Goal: Information Seeking & Learning: Find specific fact

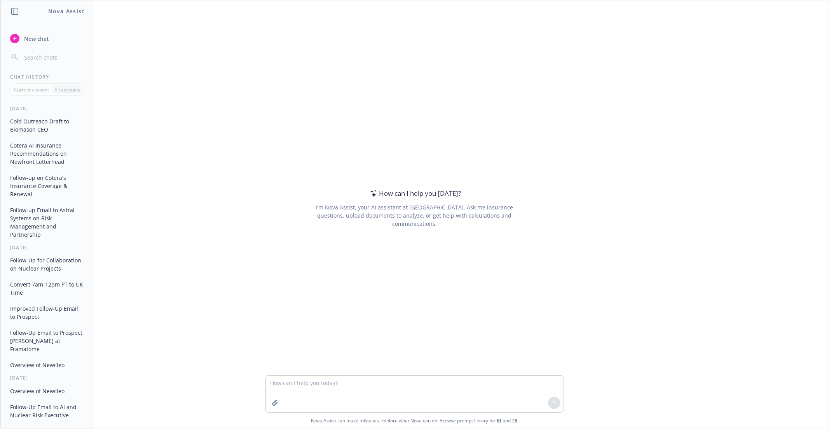
click at [308, 385] on textarea at bounding box center [415, 393] width 298 height 37
type textarea "What medical isotopes does astral systems produce"
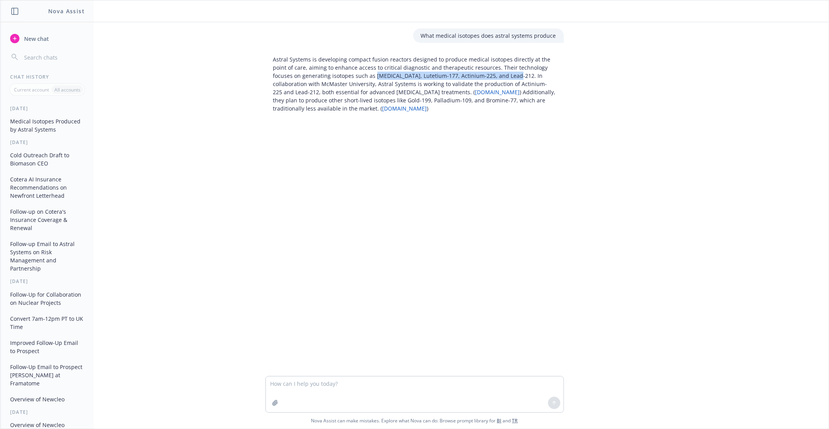
drag, startPoint x: 483, startPoint y: 76, endPoint x: 345, endPoint y: 78, distance: 138.1
click at [345, 78] on p "Astral Systems is developing compact fusion reactors designed to produce medica…" at bounding box center [414, 83] width 283 height 57
copy p "[MEDICAL_DATA], Lutetium-177, Actinium-225, and Lead-212"
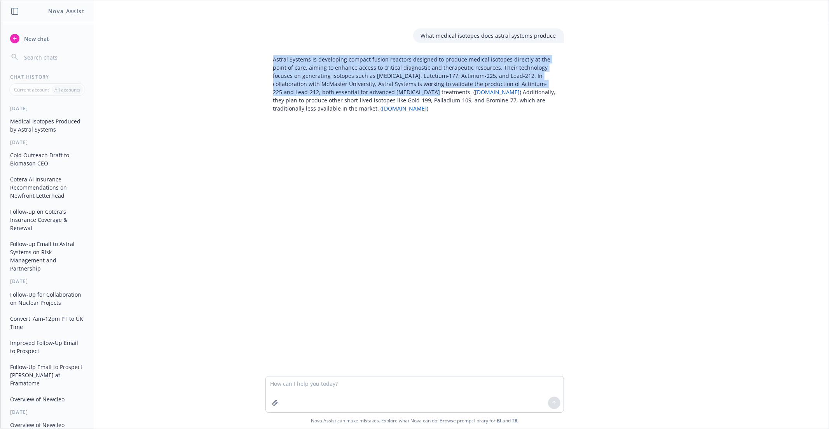
drag, startPoint x: 273, startPoint y: 60, endPoint x: 380, endPoint y: 93, distance: 112.3
click at [380, 93] on div "Astral Systems is developing compact fusion reactors designed to produce medica…" at bounding box center [415, 83] width 299 height 63
copy p "Astral Systems is developing compact fusion reactors designed to produce medica…"
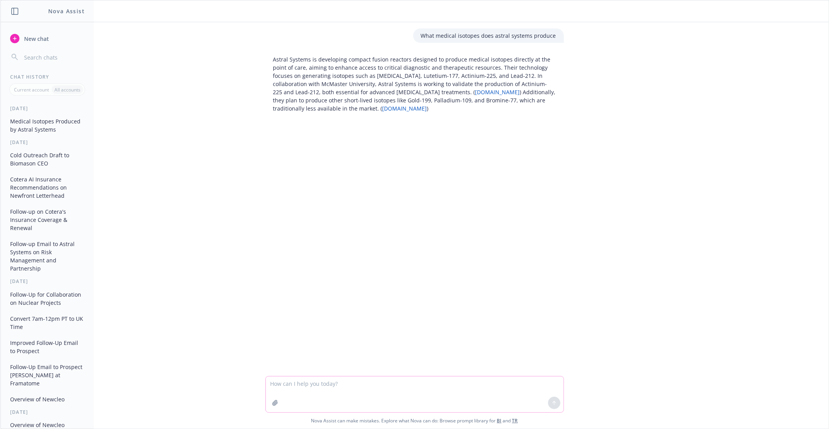
click at [304, 385] on textarea at bounding box center [415, 394] width 298 height 36
paste textarea "[URL][DOMAIN_NAME]"
type textarea "What does metroscope do [URL][DOMAIN_NAME]"
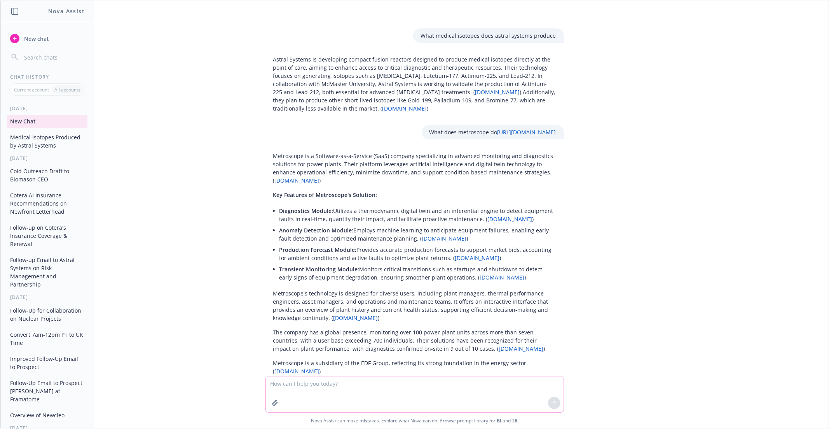
scroll to position [20, 0]
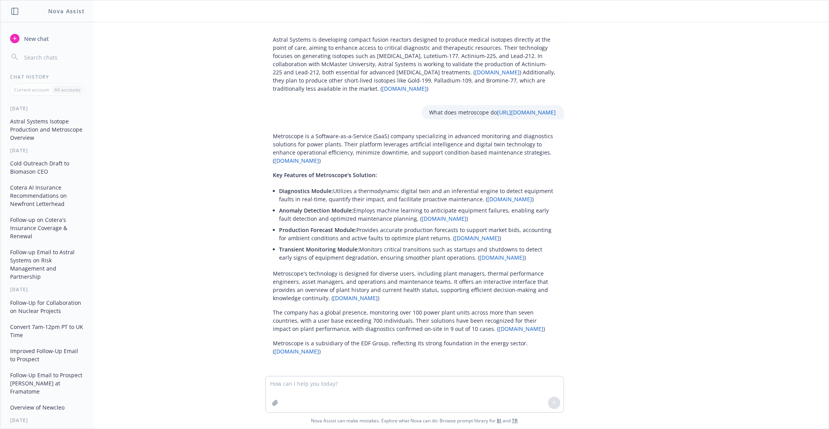
click at [320, 196] on p "Diagnostics Module: Utilizes a thermodynamic digital twin and an inferential en…" at bounding box center [418, 195] width 277 height 16
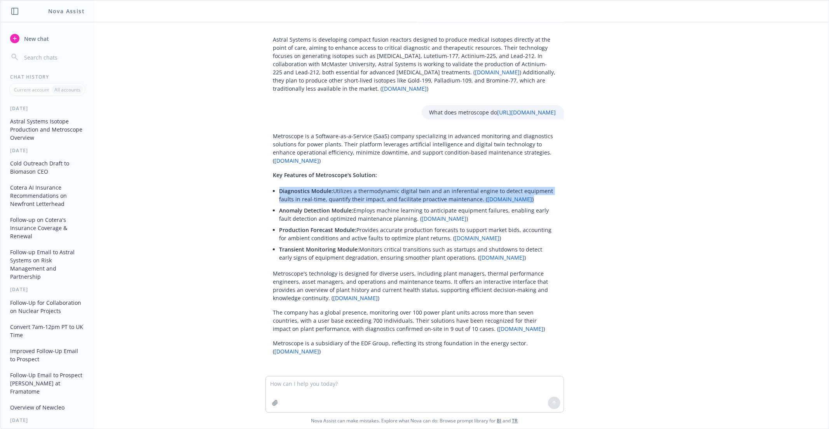
click at [317, 198] on p "Diagnostics Module: Utilizes a thermodynamic digital twin and an inferential en…" at bounding box center [418, 195] width 277 height 16
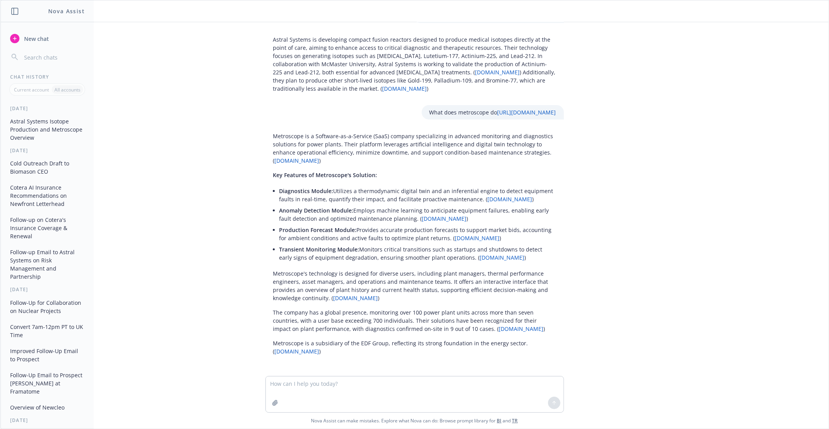
click at [323, 214] on p "Anomaly Detection Module: Employs machine learning to anticipate equipment fail…" at bounding box center [418, 214] width 277 height 16
click at [311, 243] on li "Transient Monitoring Module: Monitors critical transitions such as startups and…" at bounding box center [418, 252] width 277 height 19
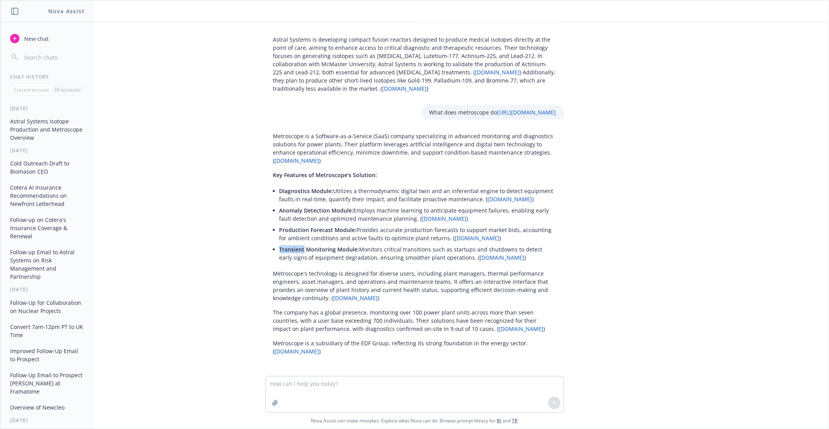
click at [311, 243] on li "Transient Monitoring Module: Monitors critical transitions such as startups and…" at bounding box center [418, 252] width 277 height 19
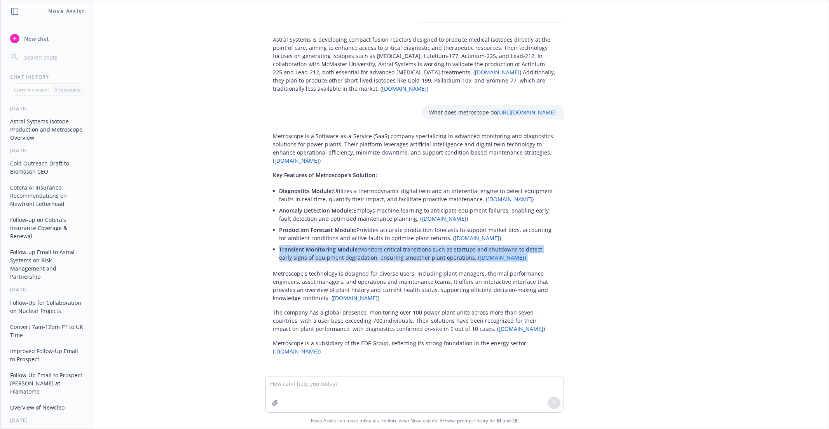
click at [311, 243] on li "Transient Monitoring Module: Monitors critical transitions such as startups and…" at bounding box center [418, 252] width 277 height 19
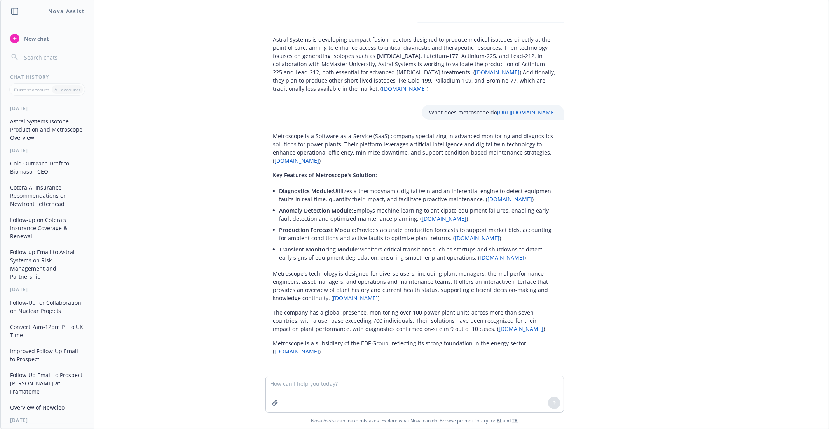
click at [319, 248] on span "Transient Monitoring Module:" at bounding box center [320, 248] width 80 height 7
click at [334, 312] on p "The company has a global presence, monitoring over 100 power plant units across…" at bounding box center [414, 320] width 283 height 24
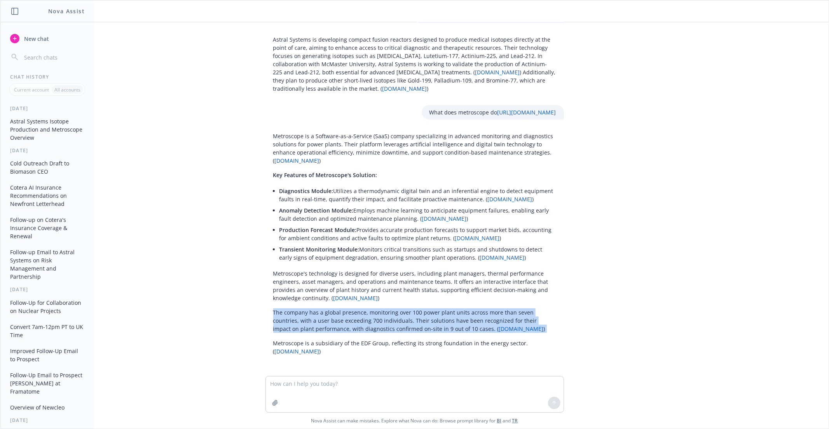
click at [334, 312] on p "The company has a global presence, monitoring over 100 power plant units across…" at bounding box center [414, 320] width 283 height 24
click at [331, 317] on p "The company has a global presence, monitoring over 100 power plant units across…" at bounding box center [414, 320] width 283 height 24
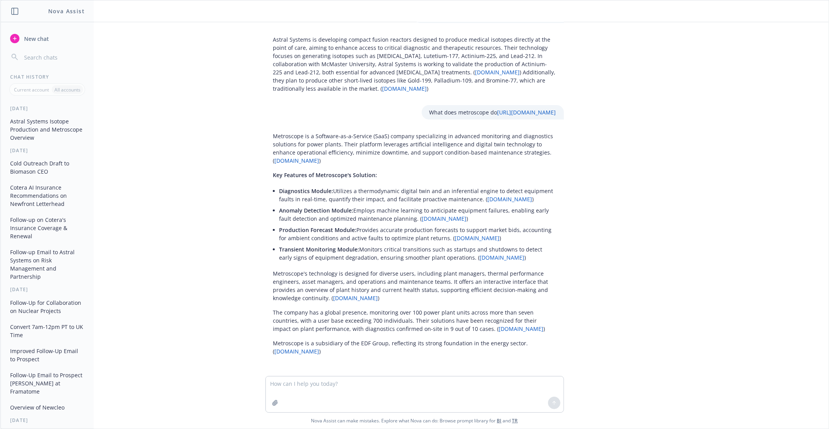
click at [336, 321] on p "The company has a global presence, monitoring over 100 power plant units across…" at bounding box center [414, 320] width 283 height 24
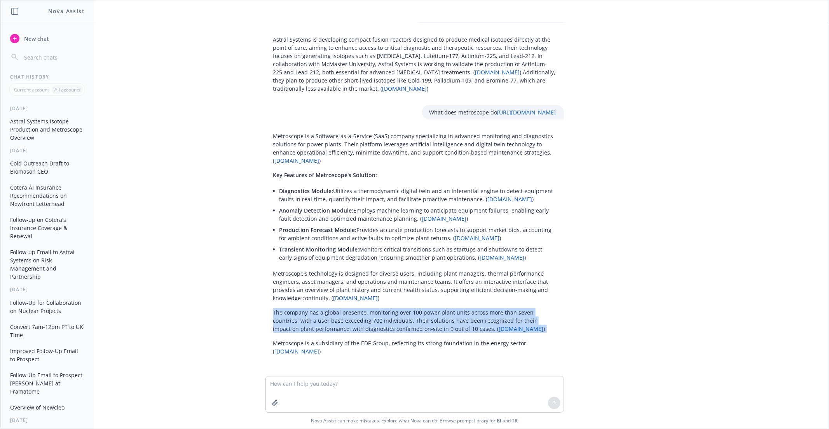
click at [336, 321] on p "The company has a global presence, monitoring over 100 power plant units across…" at bounding box center [414, 320] width 283 height 24
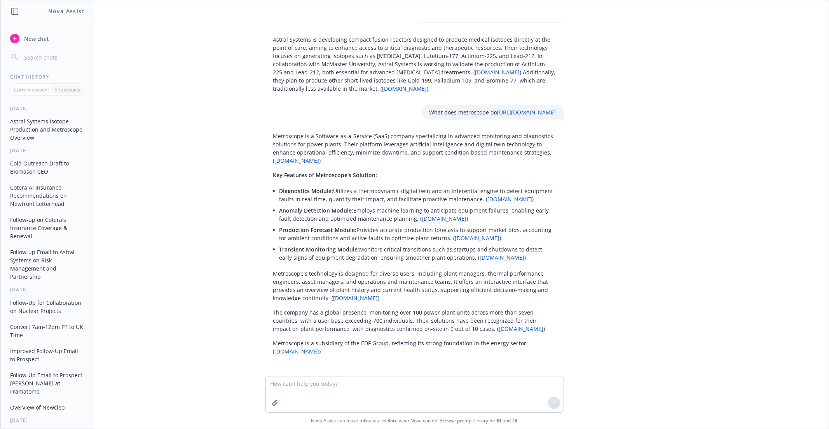
click at [355, 326] on p "The company has a global presence, monitoring over 100 power plant units across…" at bounding box center [414, 320] width 283 height 24
click at [300, 285] on p "Metroscope's technology is designed for diverse users, including plant managers…" at bounding box center [414, 285] width 283 height 33
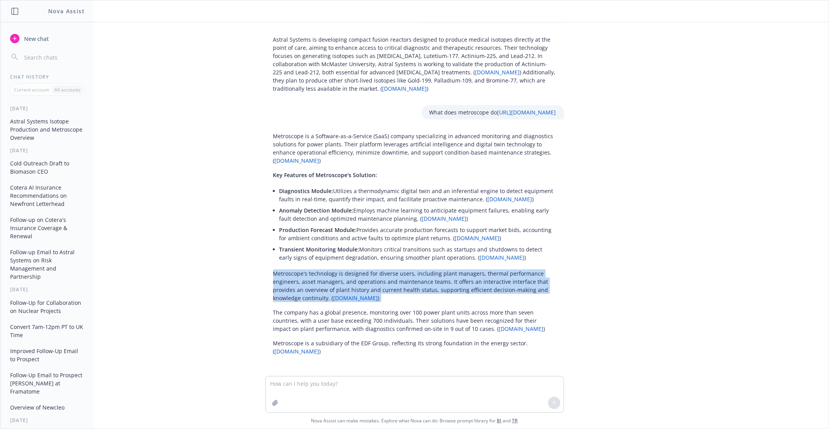
click at [300, 285] on p "Metroscope's technology is designed for diverse users, including plant managers…" at bounding box center [414, 285] width 283 height 33
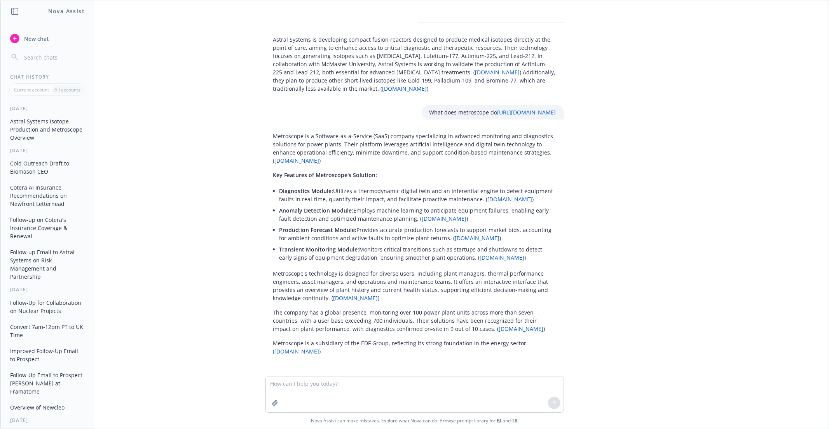
click at [293, 286] on p "Metroscope's technology is designed for diverse users, including plant managers…" at bounding box center [414, 285] width 283 height 33
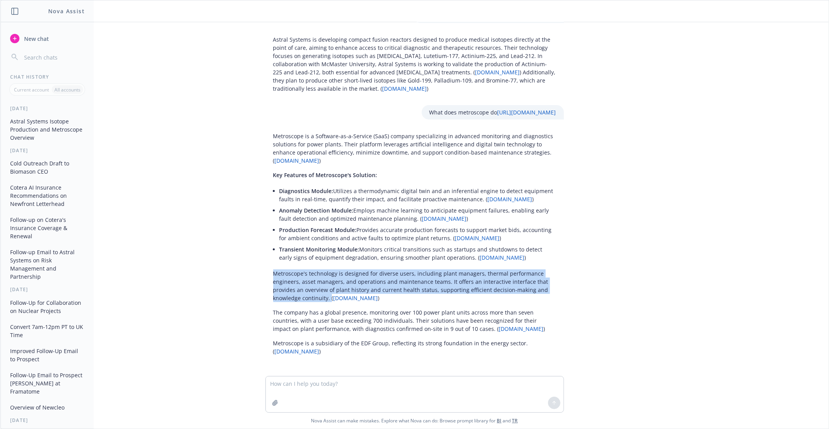
drag, startPoint x: 273, startPoint y: 272, endPoint x: 329, endPoint y: 295, distance: 60.5
click at [329, 296] on p "Metroscope's technology is designed for diverse users, including plant managers…" at bounding box center [414, 285] width 283 height 33
click at [320, 295] on p "Metroscope's technology is designed for diverse users, including plant managers…" at bounding box center [414, 285] width 283 height 33
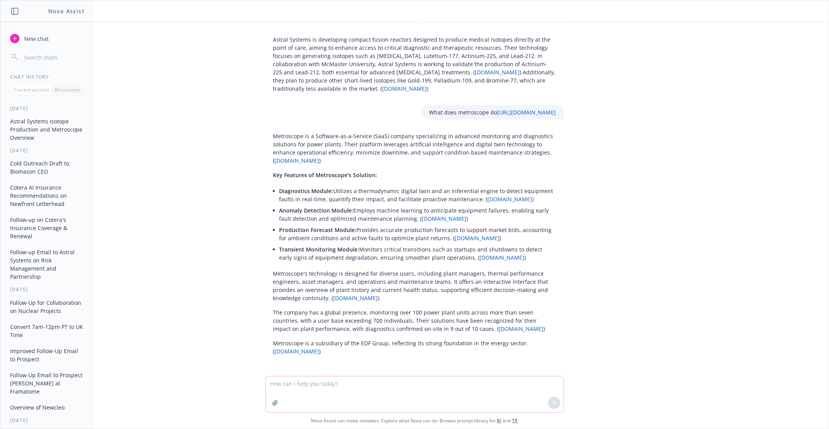
click at [322, 384] on textarea at bounding box center [415, 394] width 298 height 36
paste textarea "[URL][DOMAIN_NAME]"
type textarea "What does AMS do [URL][DOMAIN_NAME]"
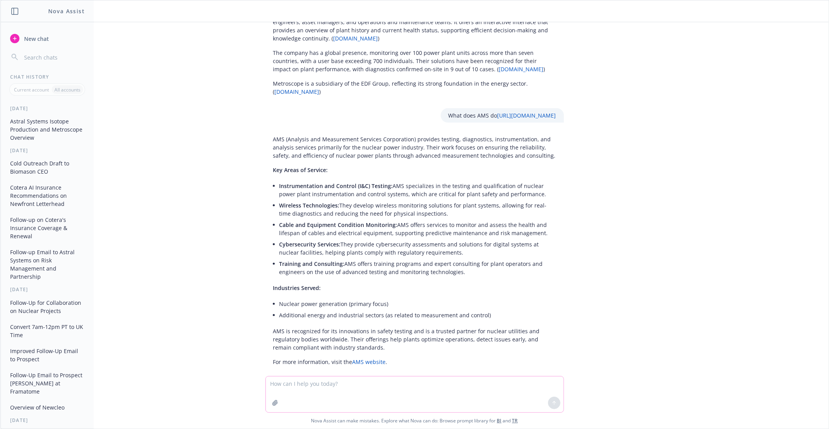
scroll to position [290, 0]
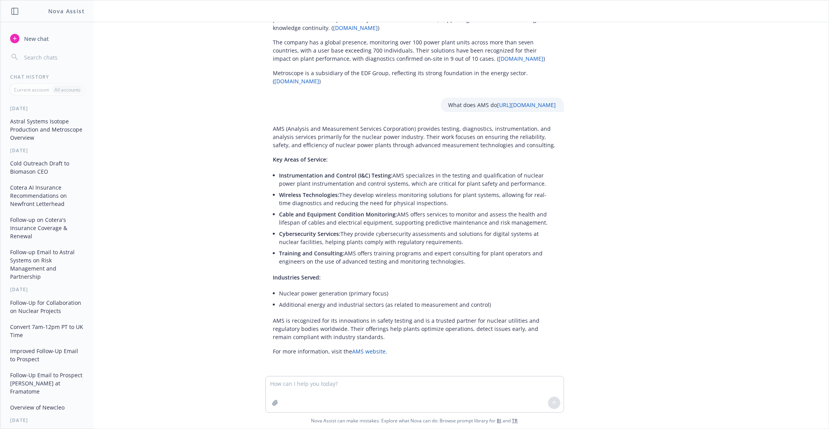
drag, startPoint x: 273, startPoint y: 157, endPoint x: 485, endPoint y: 260, distance: 235.3
click at [486, 260] on div "AMS (Analysis and Measurement Services Corporation) provides testing, diagnosti…" at bounding box center [415, 239] width 299 height 237
click at [485, 260] on li "Training and Consulting: AMS offers training programs and expert consulting for…" at bounding box center [418, 256] width 277 height 19
drag, startPoint x: 472, startPoint y: 260, endPoint x: 262, endPoint y: 159, distance: 232.9
click at [262, 159] on div "AMS (Analysis and Measurement Services Corporation) provides testing, diagnosti…" at bounding box center [414, 239] width 311 height 237
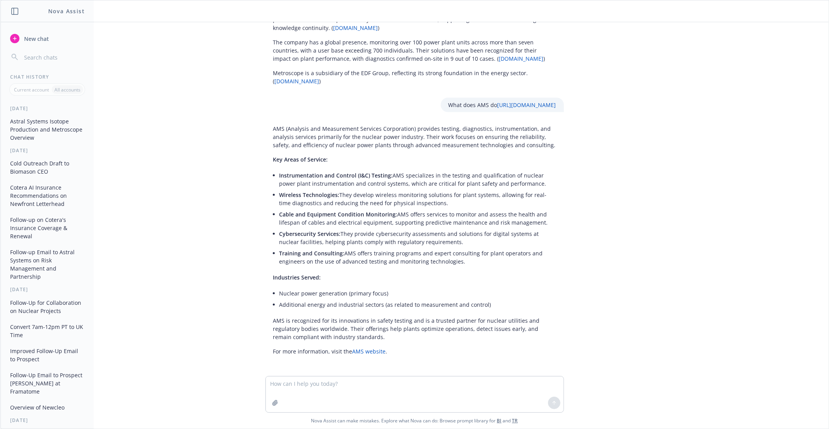
click at [294, 186] on li "Instrumentation and Control (I&C) Testing: AMS specializes in the testing and q…" at bounding box center [418, 179] width 277 height 19
click at [307, 381] on textarea at bounding box center [415, 394] width 298 height 36
type textarea "how many plants are they in"
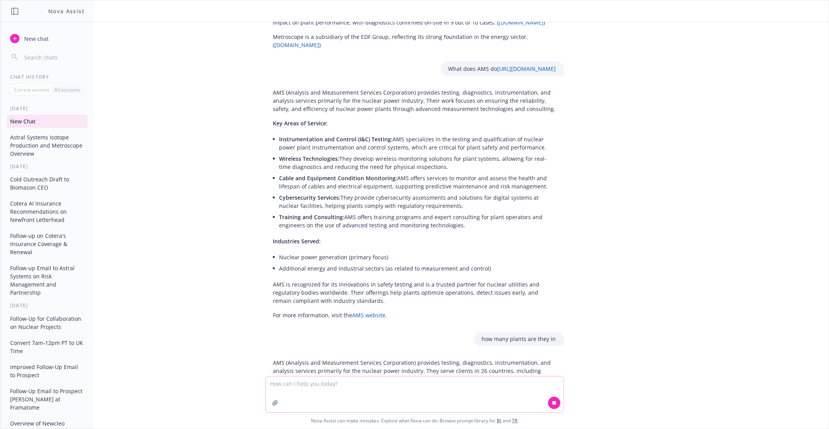
scroll to position [392, 0]
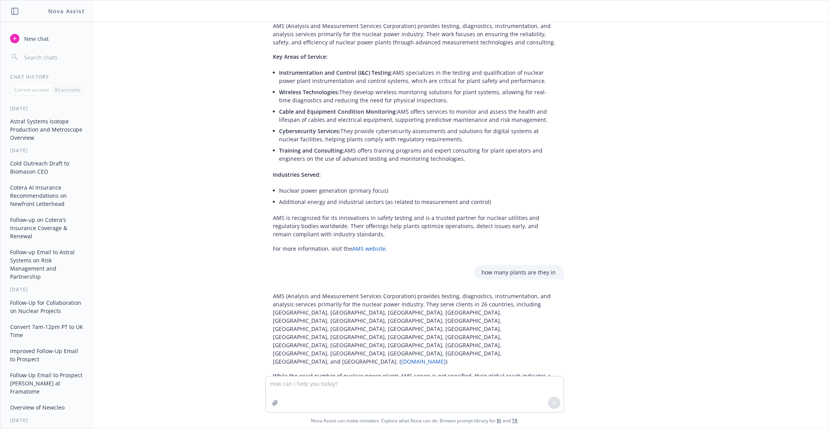
click at [370, 371] on p "While the exact number of nuclear power plants AMS serves is not specified, the…" at bounding box center [414, 379] width 283 height 16
click at [353, 371] on p "While the exact number of nuclear power plants AMS serves is not specified, the…" at bounding box center [414, 379] width 283 height 16
click at [361, 314] on p "AMS (Analysis and Measurement Services Corporation) provides testing, diagnosti…" at bounding box center [414, 328] width 283 height 73
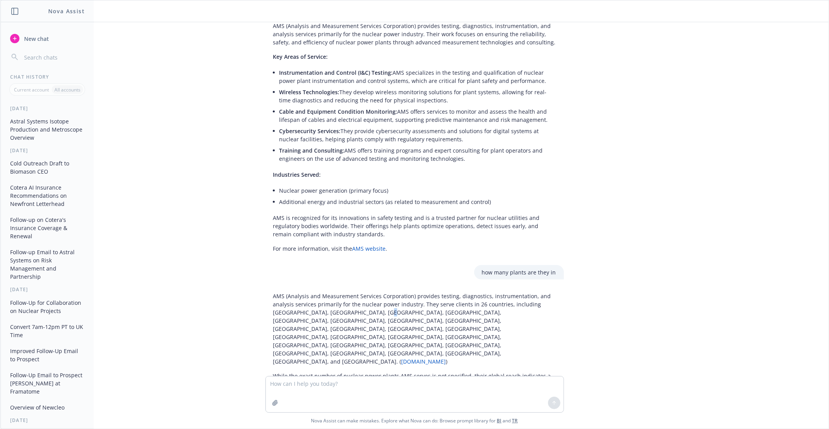
click at [361, 314] on p "AMS (Analysis and Measurement Services Corporation) provides testing, diagnosti…" at bounding box center [414, 328] width 283 height 73
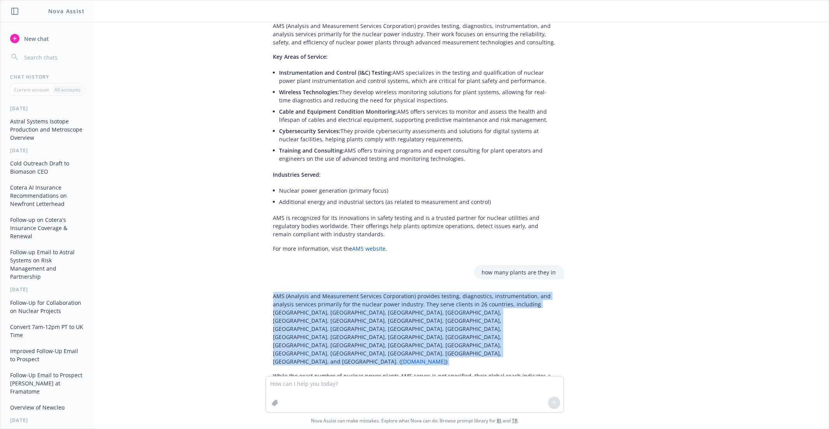
click at [350, 314] on p "AMS (Analysis and Measurement Services Corporation) provides testing, diagnosti…" at bounding box center [414, 328] width 283 height 73
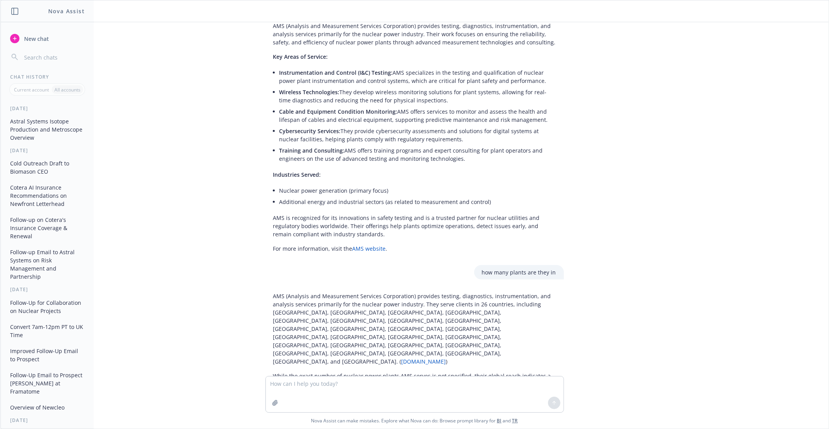
click at [353, 322] on p "AMS (Analysis and Measurement Services Corporation) provides testing, diagnosti…" at bounding box center [414, 328] width 283 height 73
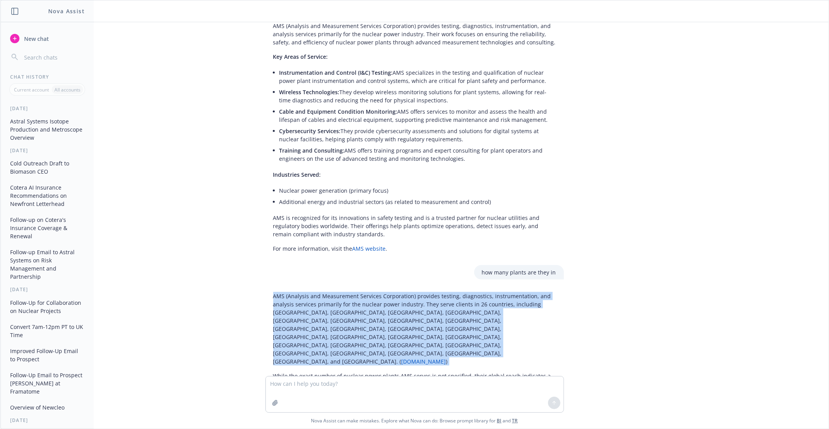
click at [348, 321] on p "AMS (Analysis and Measurement Services Corporation) provides testing, diagnosti…" at bounding box center [414, 328] width 283 height 73
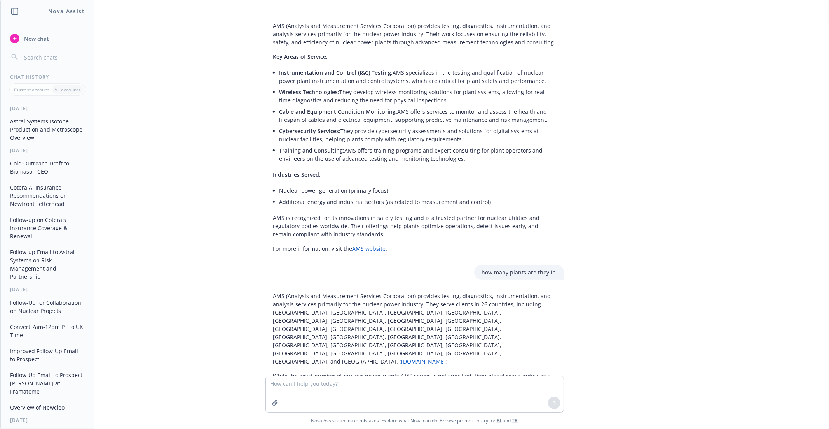
click at [348, 321] on p "AMS (Analysis and Measurement Services Corporation) provides testing, diagnosti…" at bounding box center [414, 328] width 283 height 73
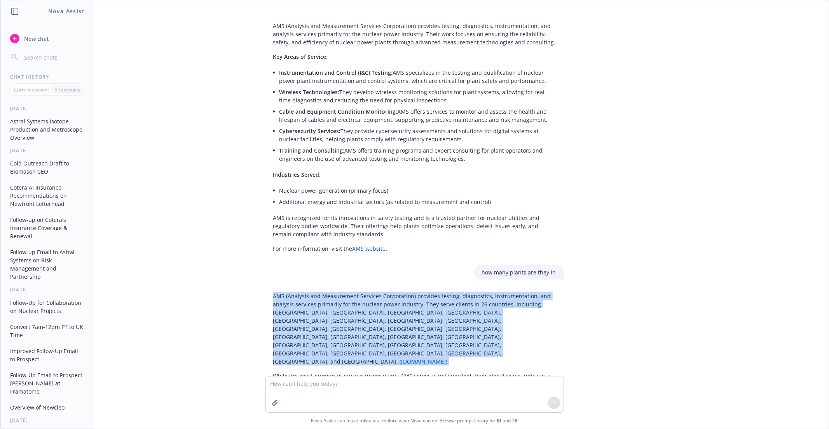
click at [348, 321] on p "AMS (Analysis and Measurement Services Corporation) provides testing, diagnosti…" at bounding box center [414, 328] width 283 height 73
click at [341, 321] on p "AMS (Analysis and Measurement Services Corporation) provides testing, diagnosti…" at bounding box center [414, 328] width 283 height 73
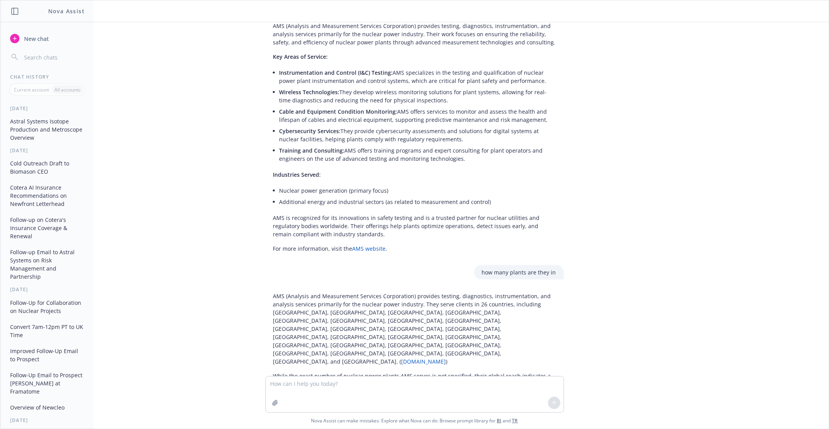
click at [436, 320] on p "AMS (Analysis and Measurement Services Corporation) provides testing, diagnosti…" at bounding box center [414, 328] width 283 height 73
click at [395, 315] on p "AMS (Analysis and Measurement Services Corporation) provides testing, diagnosti…" at bounding box center [414, 328] width 283 height 73
click at [341, 371] on p "While the exact number of nuclear power plants AMS serves is not specified, the…" at bounding box center [414, 379] width 283 height 16
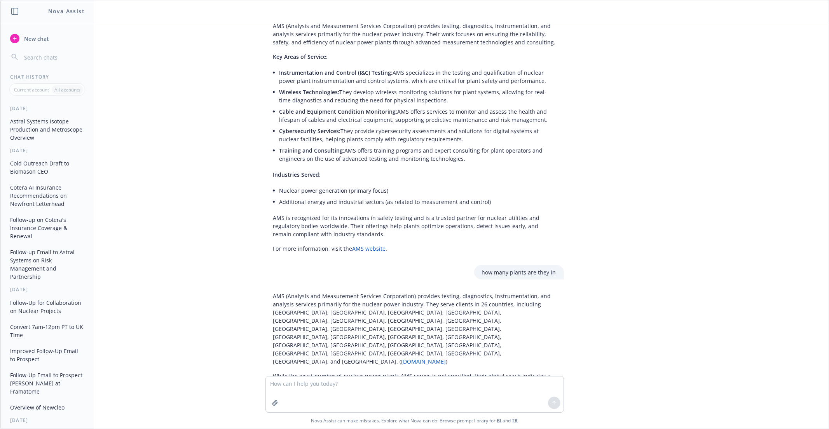
click at [341, 371] on p "While the exact number of nuclear power plants AMS serves is not specified, the…" at bounding box center [414, 379] width 283 height 16
click at [337, 371] on p "While the exact number of nuclear power plants AMS serves is not specified, the…" at bounding box center [414, 379] width 283 height 16
click at [327, 381] on textarea at bounding box center [415, 394] width 298 height 36
type textarea "ontrol odies"
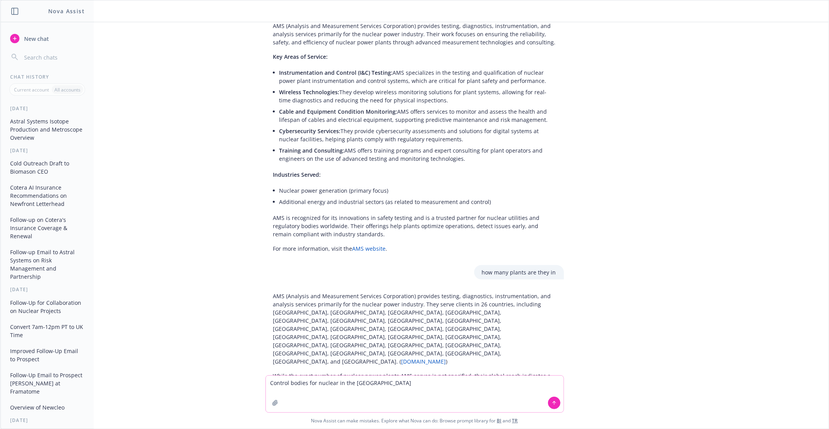
type textarea "Control bodies for nuclear in the [GEOGRAPHIC_DATA]"
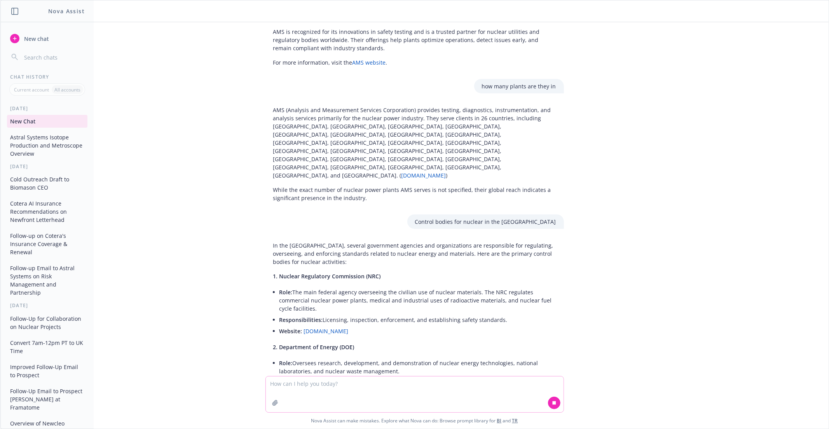
scroll to position [589, 0]
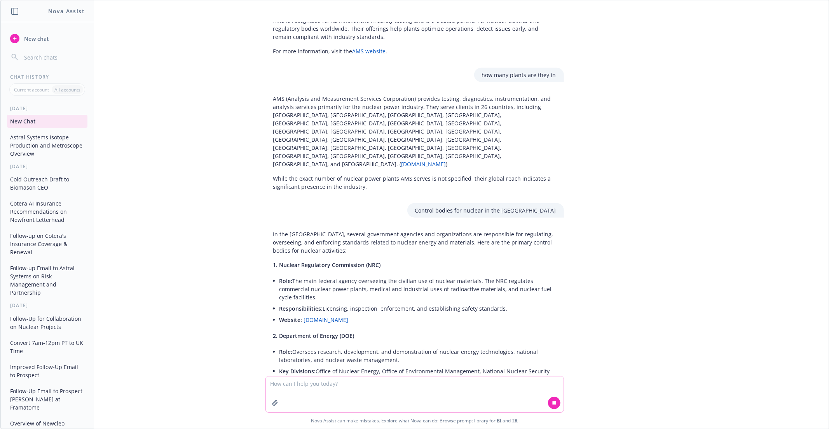
click at [322, 381] on textarea at bounding box center [415, 394] width 298 height 36
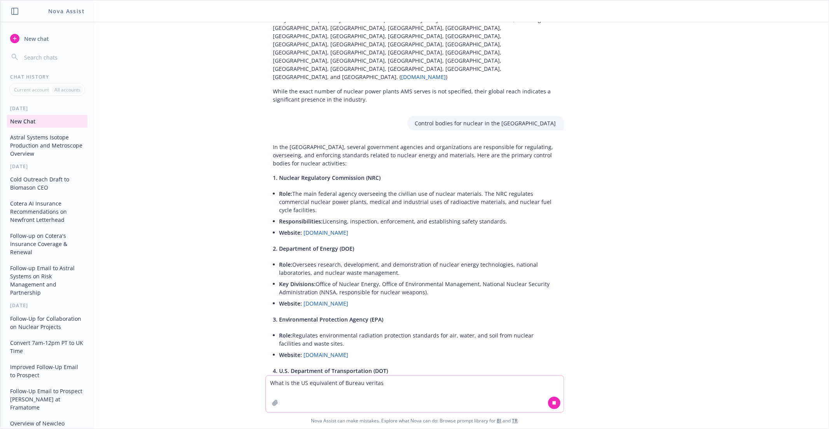
scroll to position [725, 0]
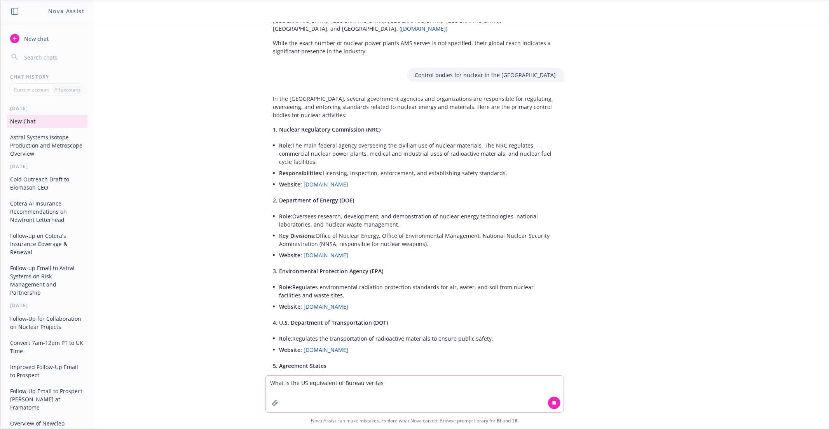
type textarea "What is the US equivalent of Bureau veritas"
click at [551, 399] on button at bounding box center [554, 402] width 12 height 12
click at [526, 385] on textarea "What is the US equivalent of Bureau veritas" at bounding box center [415, 393] width 298 height 37
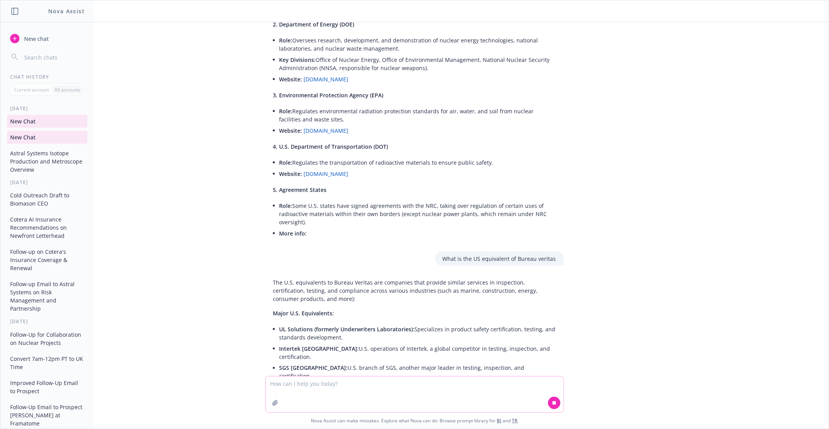
scroll to position [940, 0]
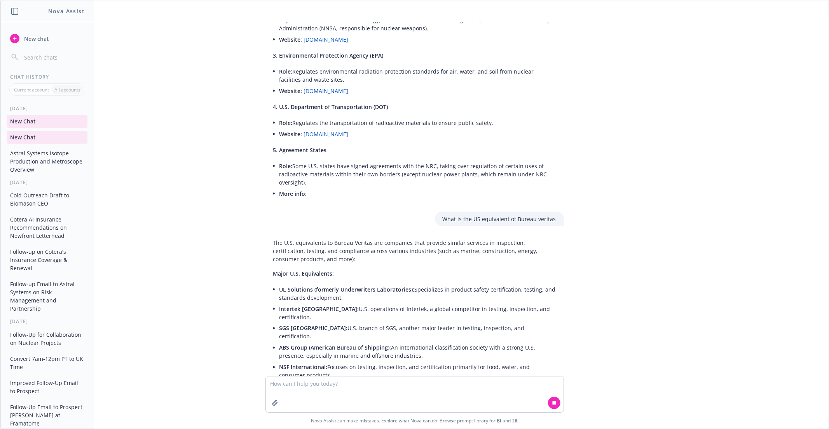
drag, startPoint x: 280, startPoint y: 247, endPoint x: 317, endPoint y: 320, distance: 81.4
click at [317, 320] on ul "UL Solutions (formerly Underwriters Laboratories): Specializes in product safet…" at bounding box center [418, 331] width 277 height 97
click at [317, 361] on li "NSF International: Focuses on testing, inspection, and certification primarily …" at bounding box center [418, 370] width 277 height 19
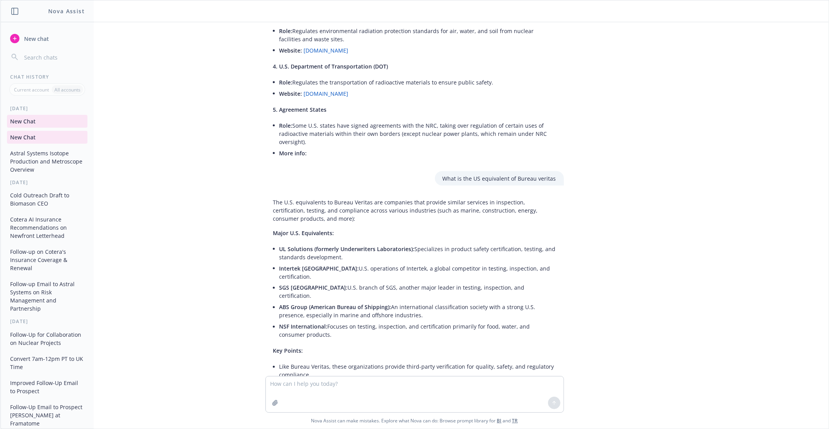
scroll to position [1002, 0]
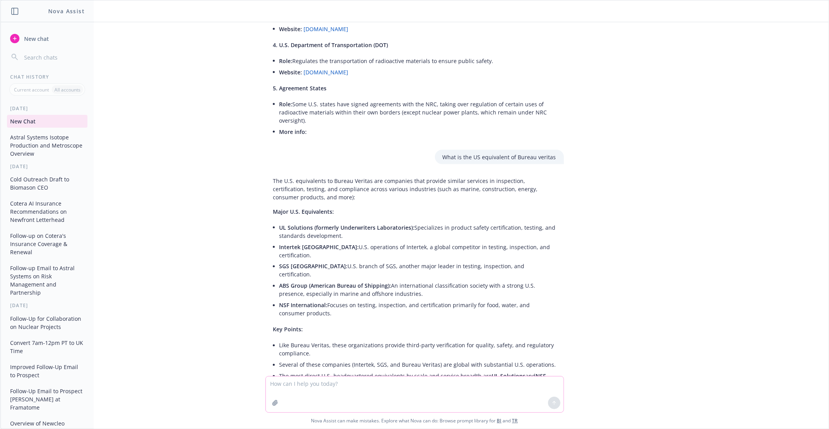
click at [314, 380] on textarea at bounding box center [415, 394] width 298 height 36
click at [319, 339] on li "Like Bureau Veritas, these organizations provide third-party verification for q…" at bounding box center [418, 348] width 277 height 19
click at [309, 339] on li "Like Bureau Veritas, these organizations provide third-party verification for q…" at bounding box center [418, 348] width 277 height 19
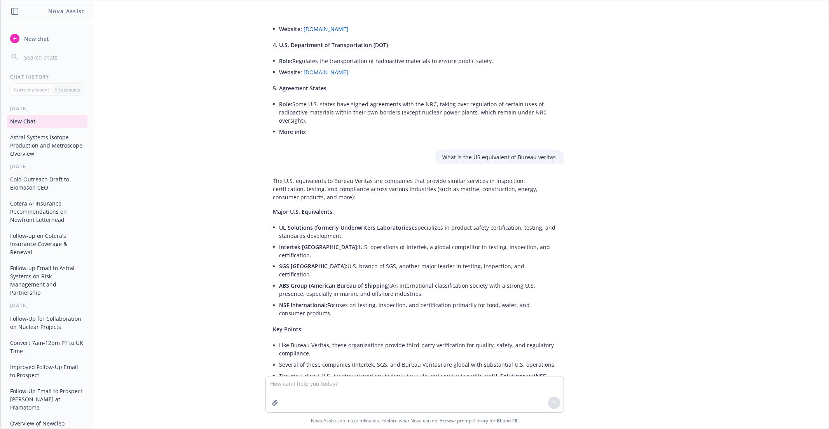
click at [312, 370] on li "The most direct U.S.-headquartered equivalents by scale and service breadth are…" at bounding box center [418, 379] width 277 height 19
click at [305, 370] on li "The most direct U.S.-headquartered equivalents by scale and service breadth are…" at bounding box center [418, 379] width 277 height 19
